Goal: Check status

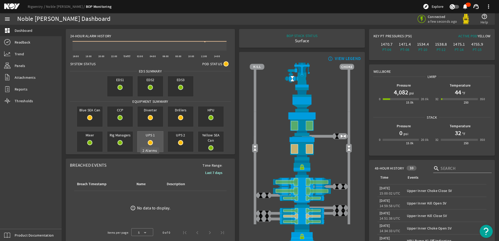
click at [149, 143] on mat-icon at bounding box center [150, 142] width 5 height 5
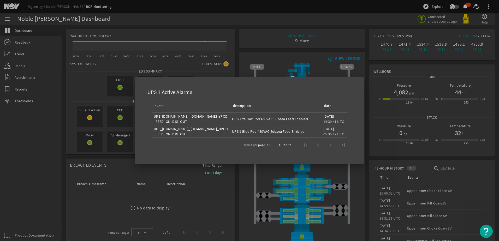
click at [164, 171] on div at bounding box center [249, 120] width 499 height 241
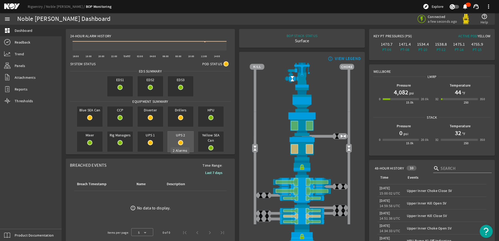
click at [179, 145] on mat-icon at bounding box center [180, 142] width 5 height 5
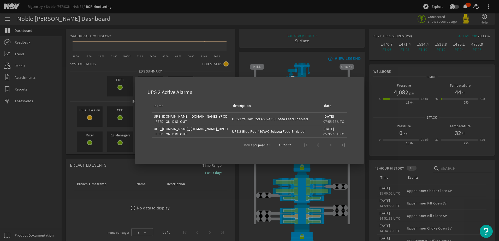
drag, startPoint x: 179, startPoint y: 145, endPoint x: 177, endPoint y: 153, distance: 8.3
click at [177, 153] on mat-dialog-content "name description date UPS_[DOMAIN_NAME]_[DOMAIN_NAME]_YPOD_FEED_ON_DIG_OUT UPS …" at bounding box center [249, 128] width 216 height 58
click at [172, 167] on div at bounding box center [249, 120] width 499 height 241
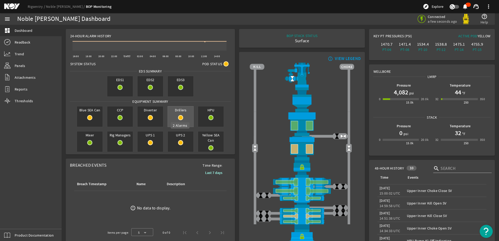
click at [181, 117] on mat-icon at bounding box center [180, 117] width 5 height 5
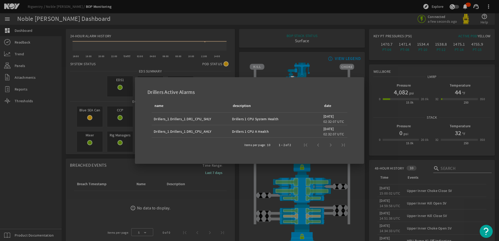
click at [122, 155] on div at bounding box center [249, 120] width 499 height 241
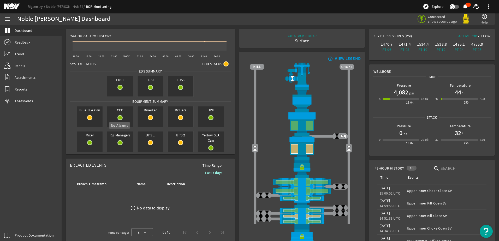
click at [118, 118] on mat-icon at bounding box center [119, 117] width 5 height 5
click at [120, 143] on mat-icon at bounding box center [119, 142] width 5 height 5
click at [88, 117] on mat-icon at bounding box center [89, 117] width 5 height 5
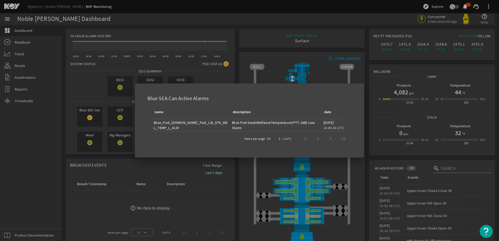
click at [119, 157] on div at bounding box center [249, 120] width 499 height 241
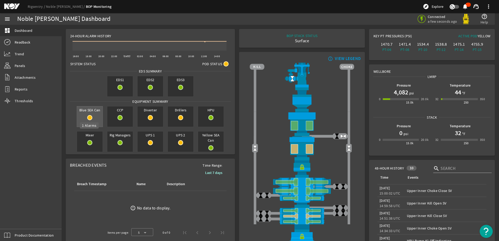
click at [90, 118] on mat-icon at bounding box center [89, 117] width 5 height 5
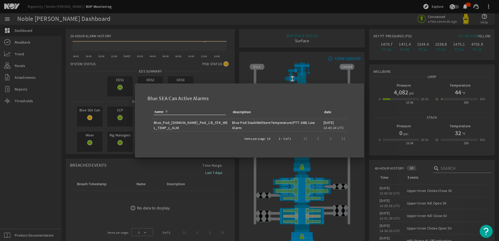
click at [133, 154] on div at bounding box center [249, 120] width 499 height 241
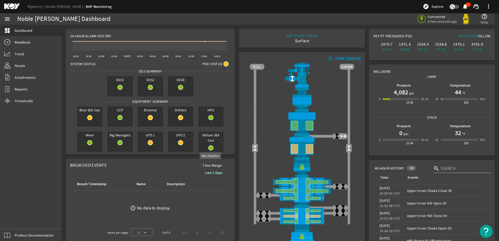
click at [210, 145] on mat-icon at bounding box center [210, 147] width 5 height 5
click at [211, 117] on mat-icon at bounding box center [210, 117] width 5 height 5
click at [152, 117] on rigsentry-circle-icon at bounding box center [150, 117] width 26 height 5
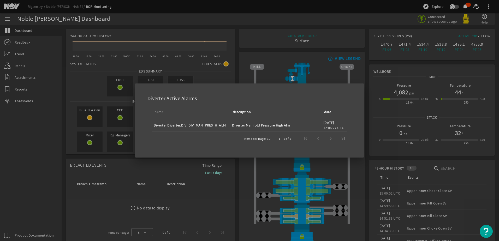
click at [122, 155] on div at bounding box center [249, 120] width 499 height 241
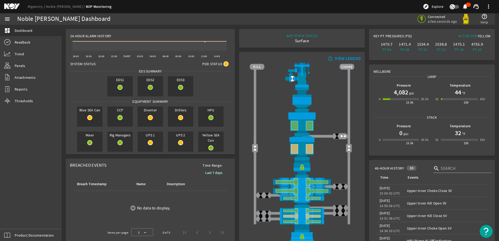
click at [396, 92] on h1 "4,082" at bounding box center [401, 92] width 14 height 8
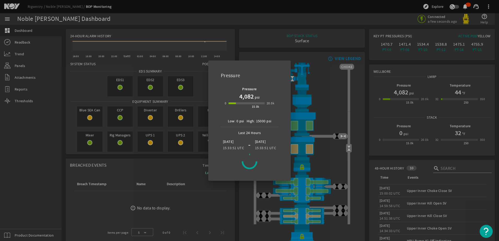
click at [205, 25] on div at bounding box center [249, 120] width 499 height 241
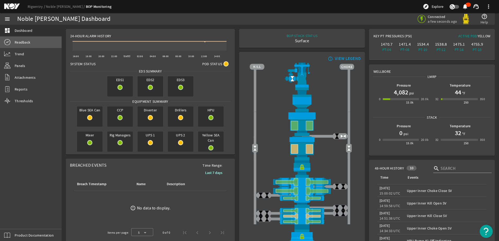
click at [22, 40] on span "Readback" at bounding box center [23, 42] width 16 height 5
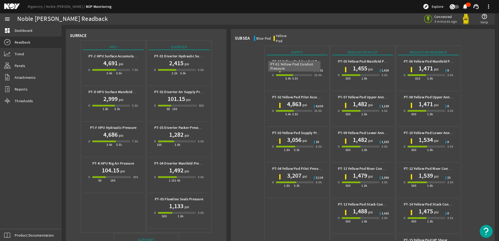
click at [304, 59] on b "PT-01 Yellow Pod Conduit Pressure" at bounding box center [300, 61] width 57 height 5
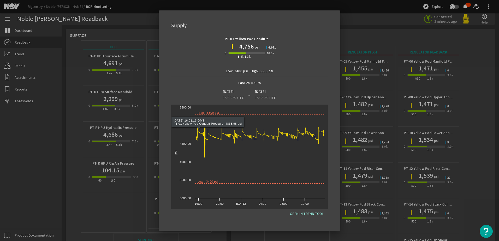
click at [150, 31] on div at bounding box center [249, 120] width 499 height 241
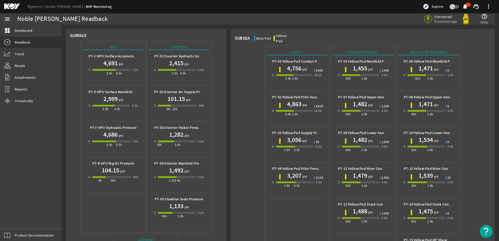
click at [303, 74] on div "3.4k 5.3k" at bounding box center [294, 75] width 36 height 2
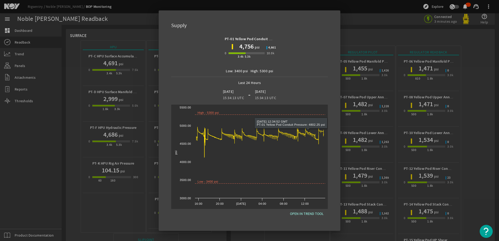
click at [351, 22] on div at bounding box center [249, 120] width 499 height 241
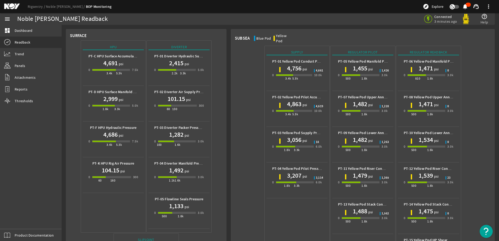
click at [293, 79] on div "PT-01 Yellow Pod Conduit Pressure 4,756 psi 0 3.4k 5.3k 10.0k" at bounding box center [297, 72] width 52 height 31
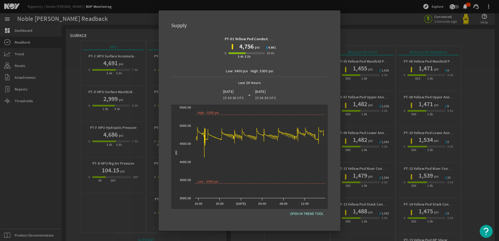
click at [351, 21] on div at bounding box center [249, 120] width 499 height 241
